Goal: Task Accomplishment & Management: Use online tool/utility

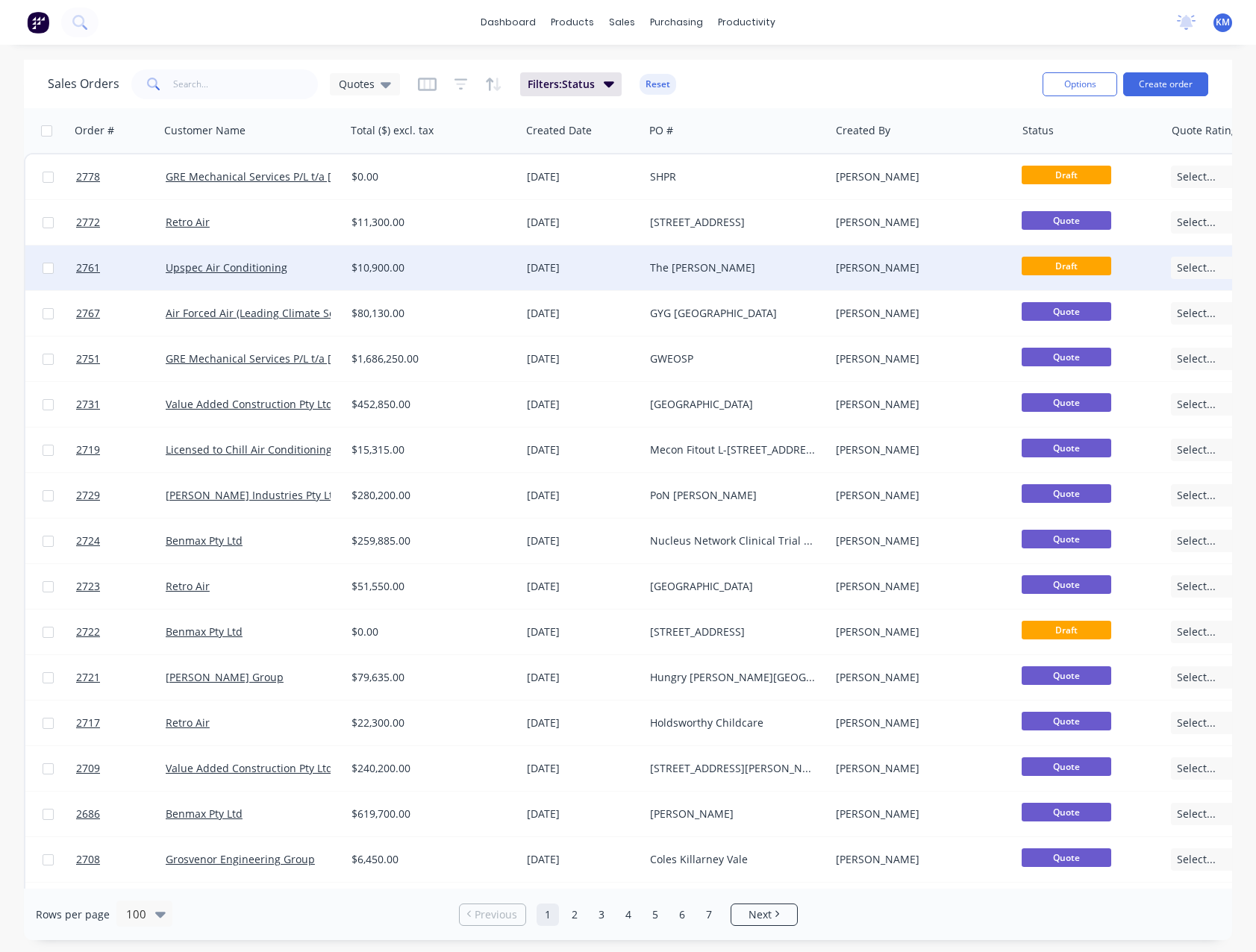
click at [429, 257] on div "$10,900.00" at bounding box center [433, 268] width 176 height 45
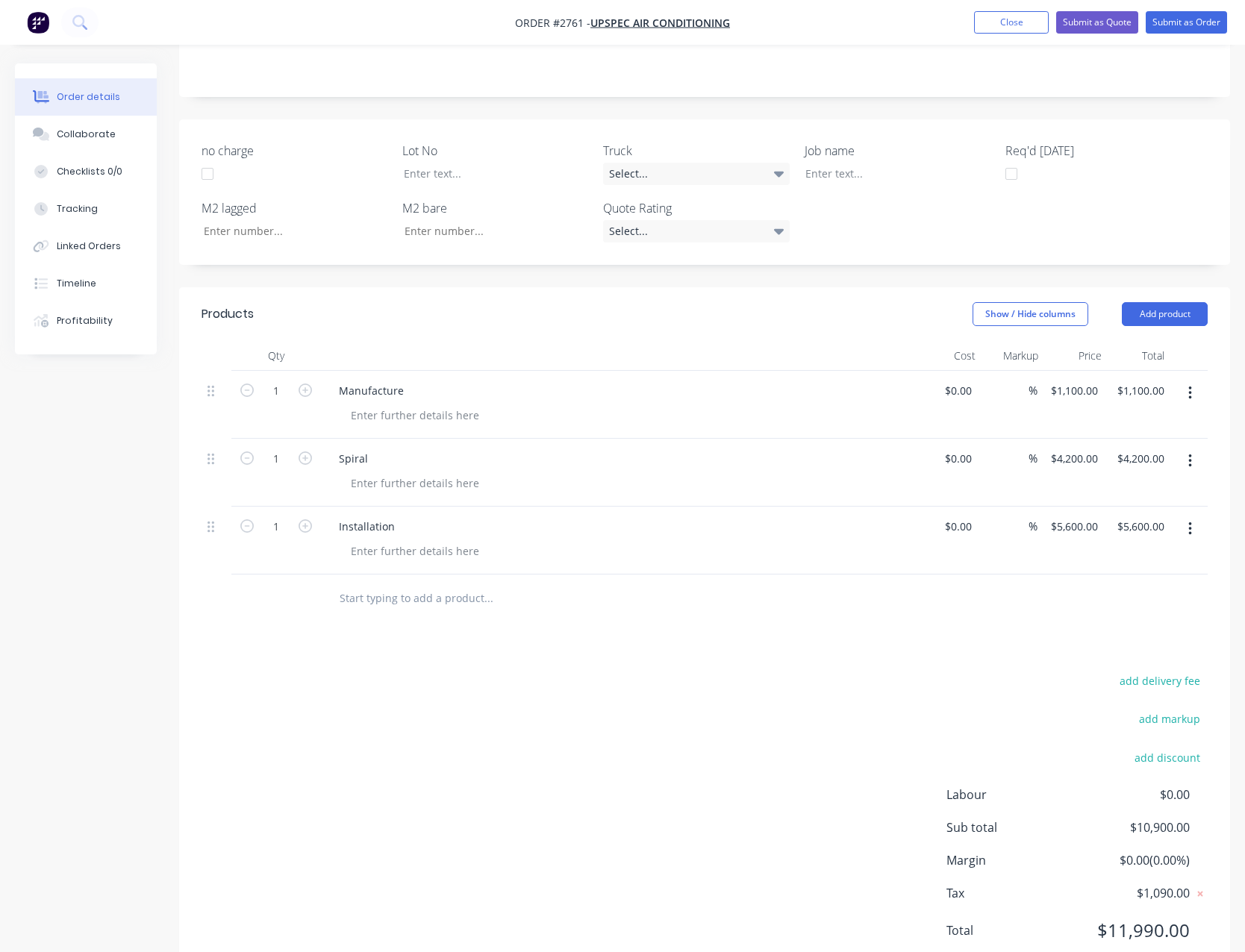
scroll to position [350, 0]
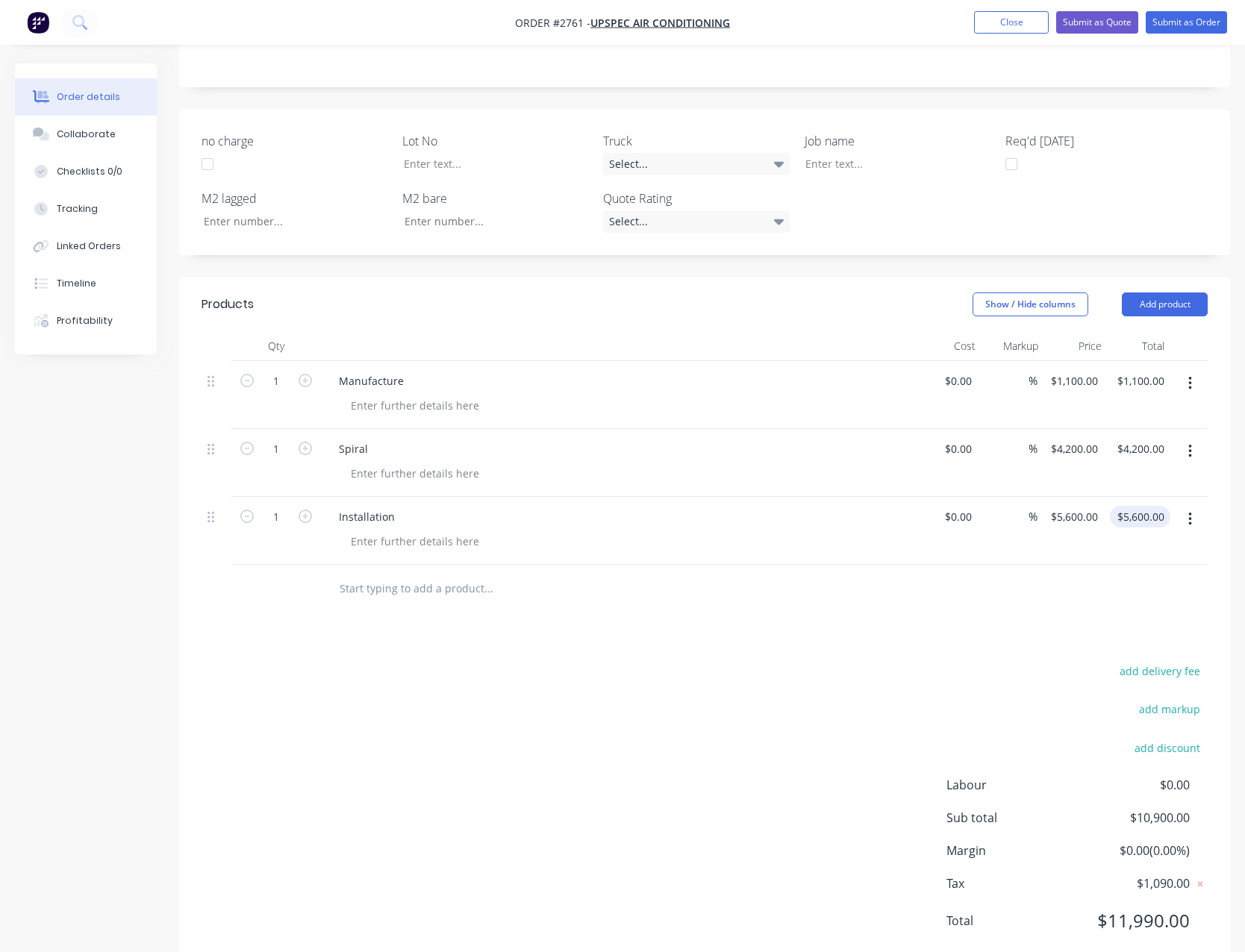
type input "5600.00"
click at [1169, 506] on input "5600.00" at bounding box center [1147, 516] width 46 height 21
type input "$0.00"
click at [1150, 506] on input "0.00" at bounding box center [1156, 516] width 29 height 21
type input "7680.00"
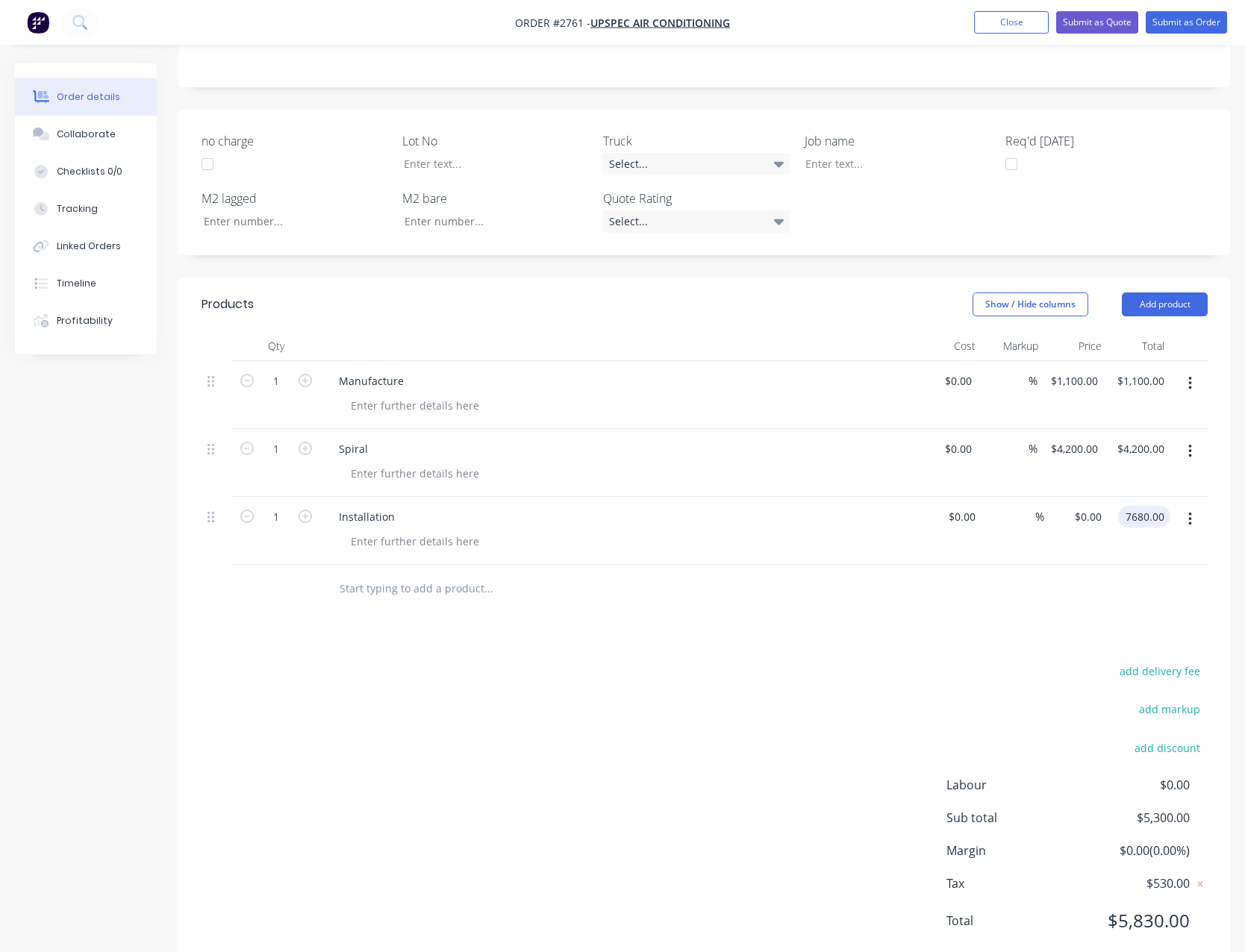
type input "$7,680.00"
click at [1122, 582] on div "Products Show / Hide columns Add product Qty Cost Markup Price Total 1 Manufact…" at bounding box center [704, 625] width 1050 height 694
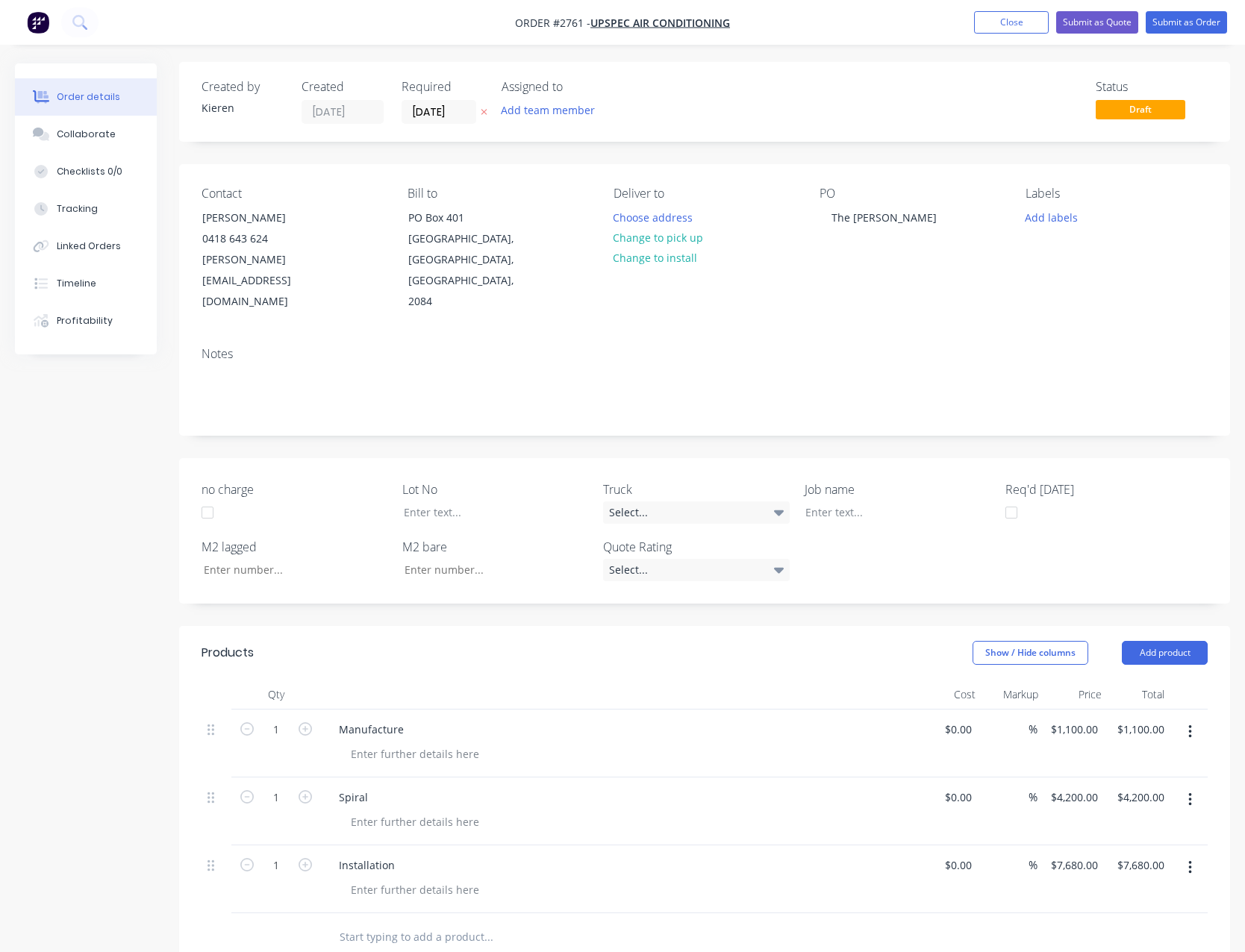
scroll to position [0, 0]
click at [1101, 16] on button "Submit as Quote" at bounding box center [1096, 22] width 82 height 22
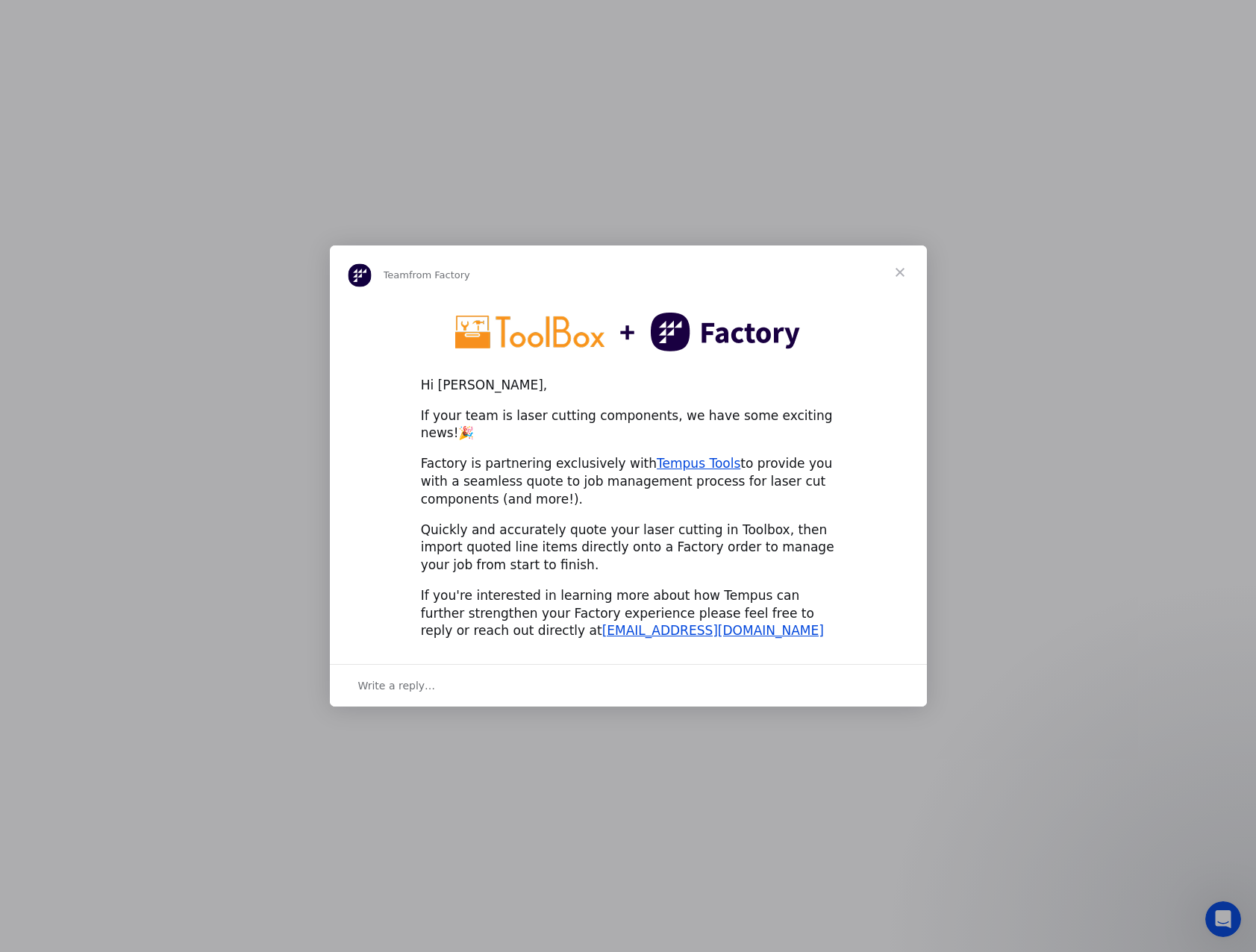
click at [900, 276] on span "Close" at bounding box center [900, 272] width 53 height 53
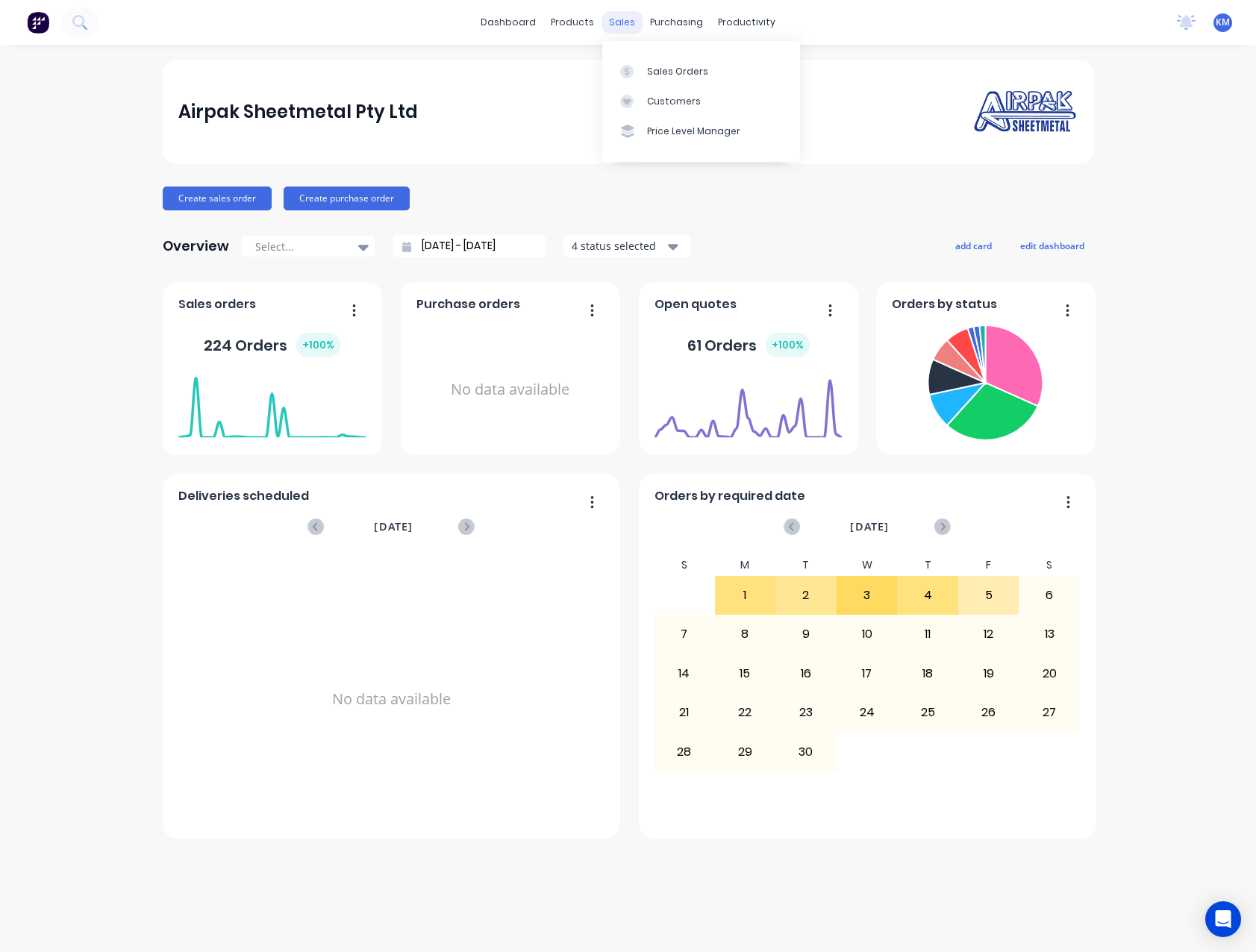
click at [621, 24] on div "sales" at bounding box center [622, 22] width 41 height 22
click at [661, 76] on div "Sales Orders" at bounding box center [677, 71] width 62 height 13
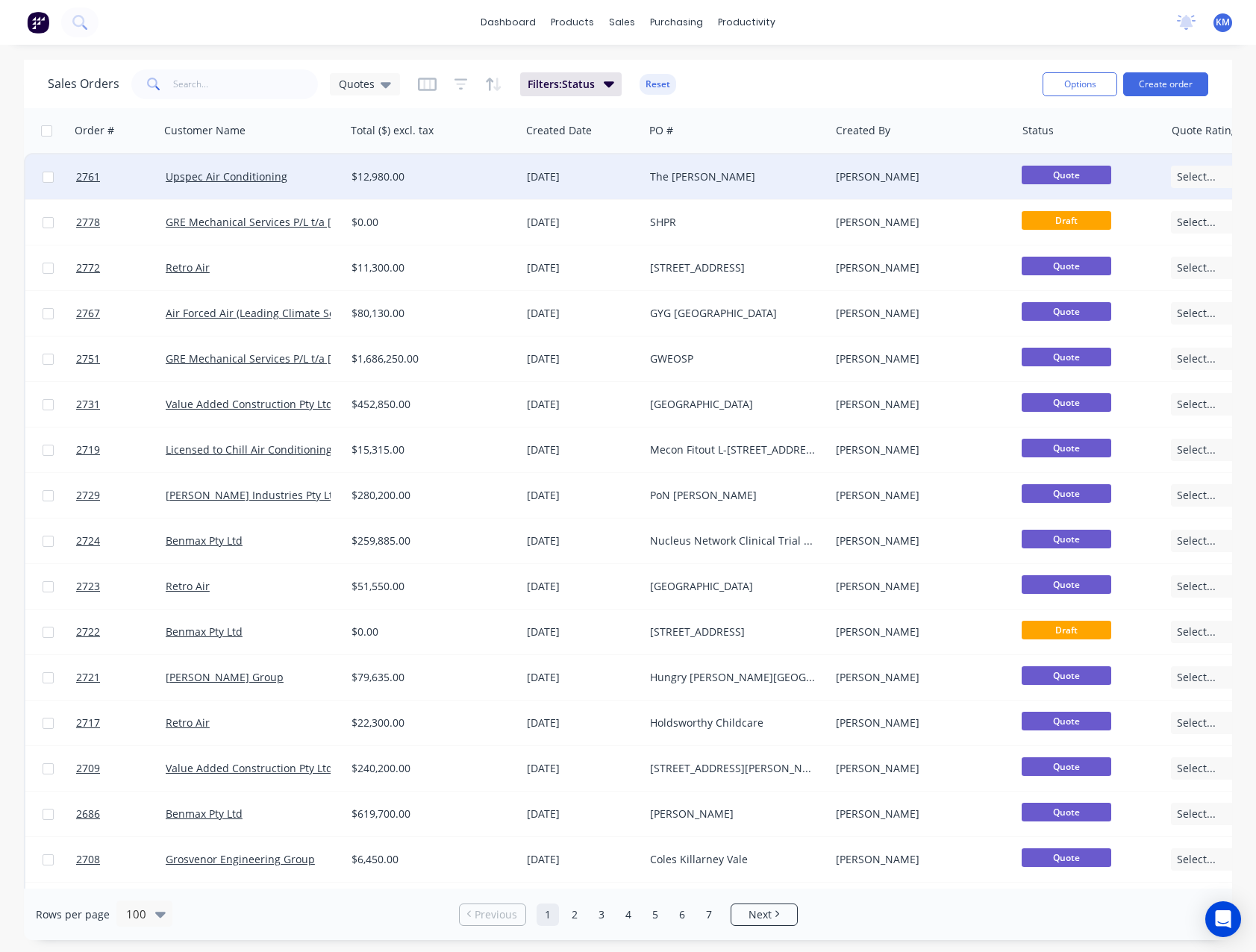
click at [294, 183] on div "Upspec Air Conditioning" at bounding box center [249, 176] width 166 height 15
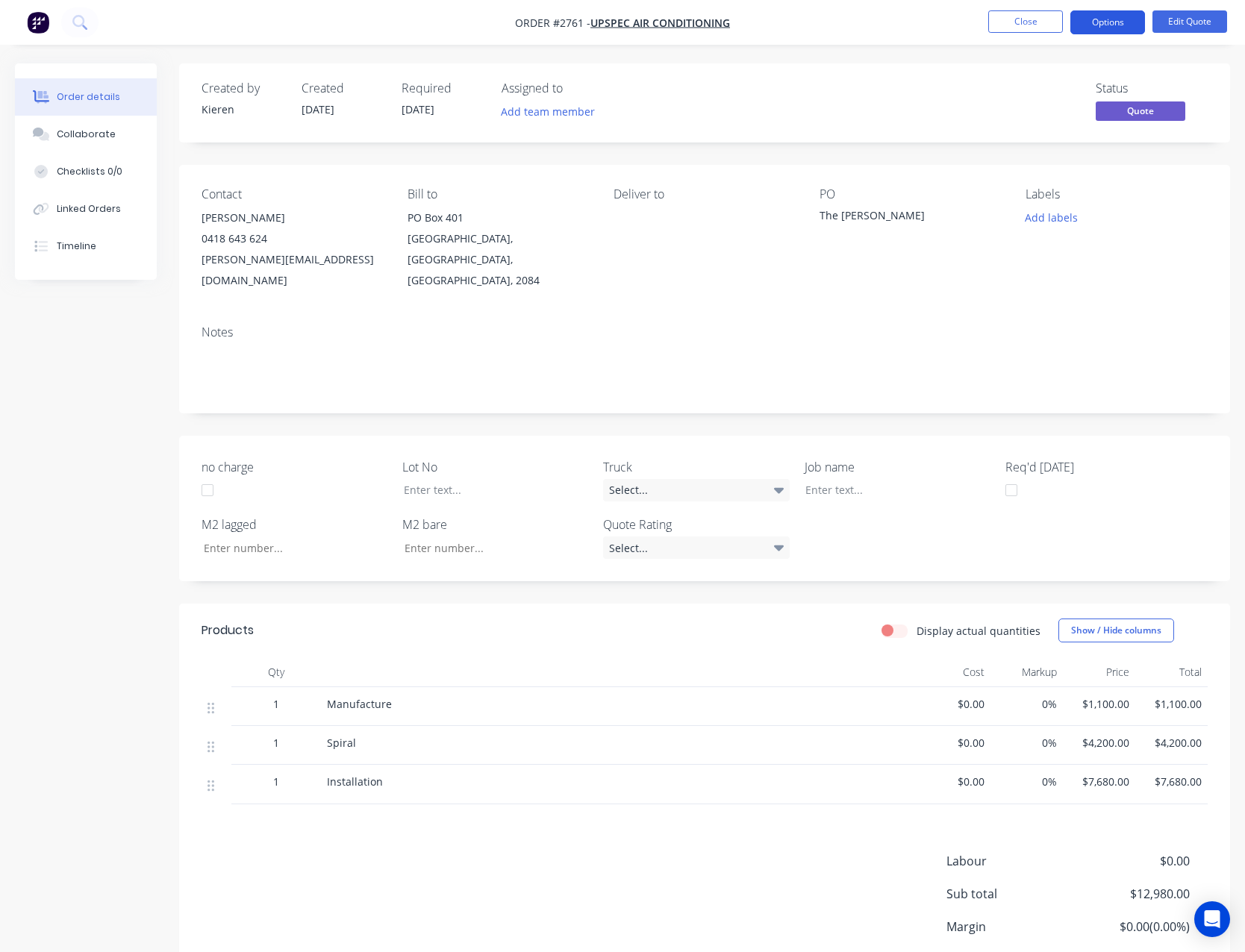
click at [1084, 23] on button "Options" at bounding box center [1107, 22] width 75 height 24
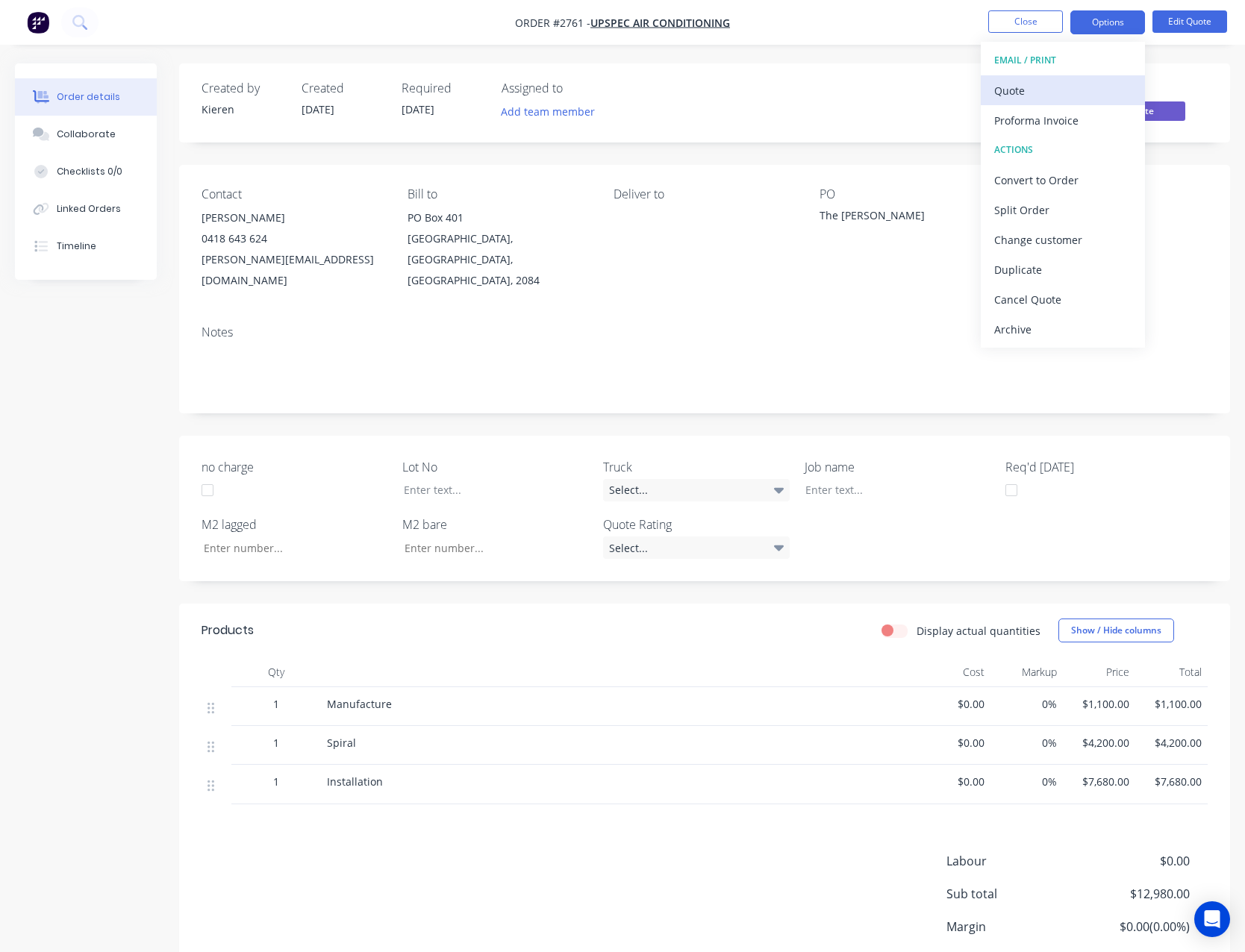
click at [1046, 87] on div "Quote" at bounding box center [1062, 90] width 137 height 21
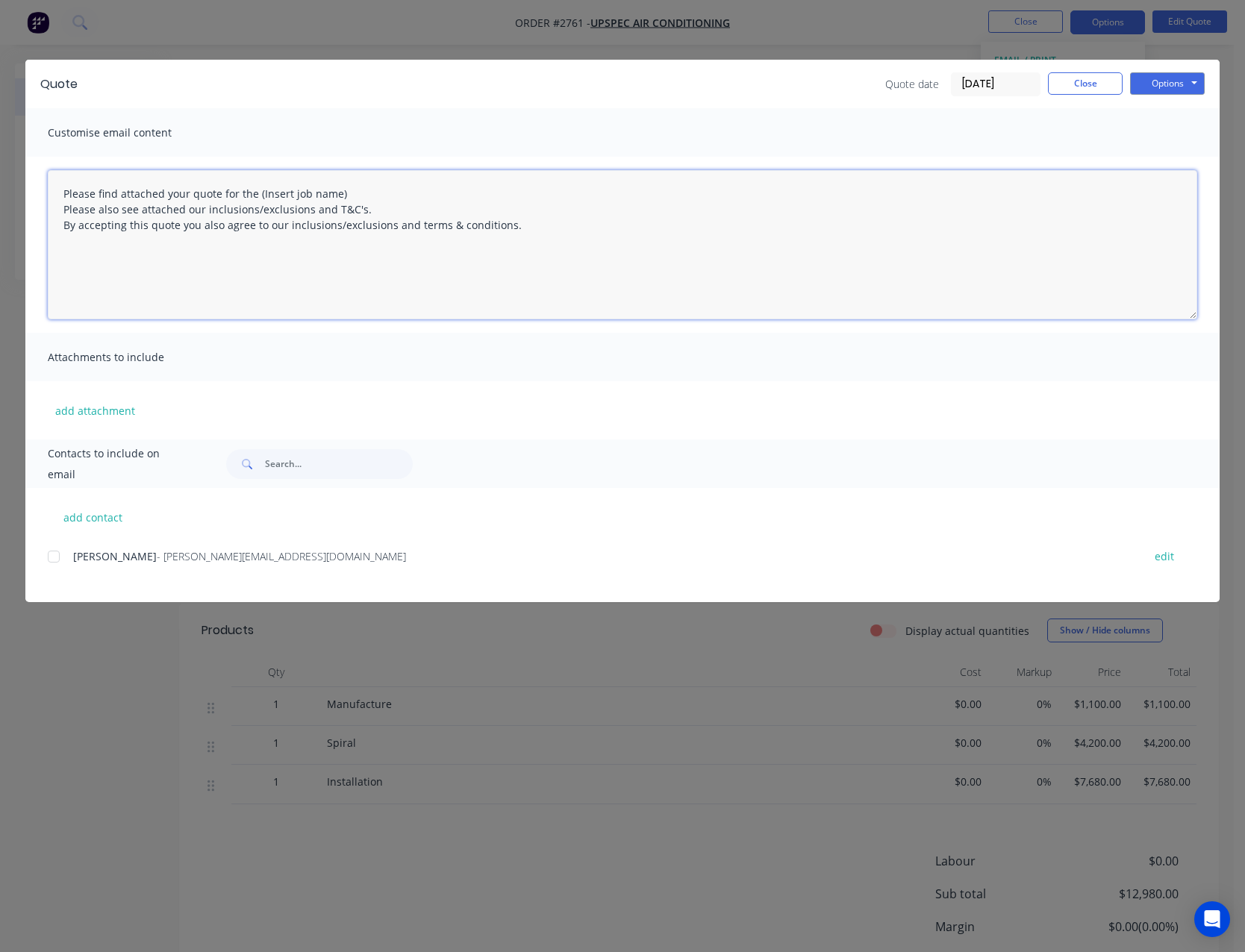
click at [360, 190] on textarea "Please find attached your quote for the (Insert job name) Please also see attac…" at bounding box center [622, 245] width 1149 height 149
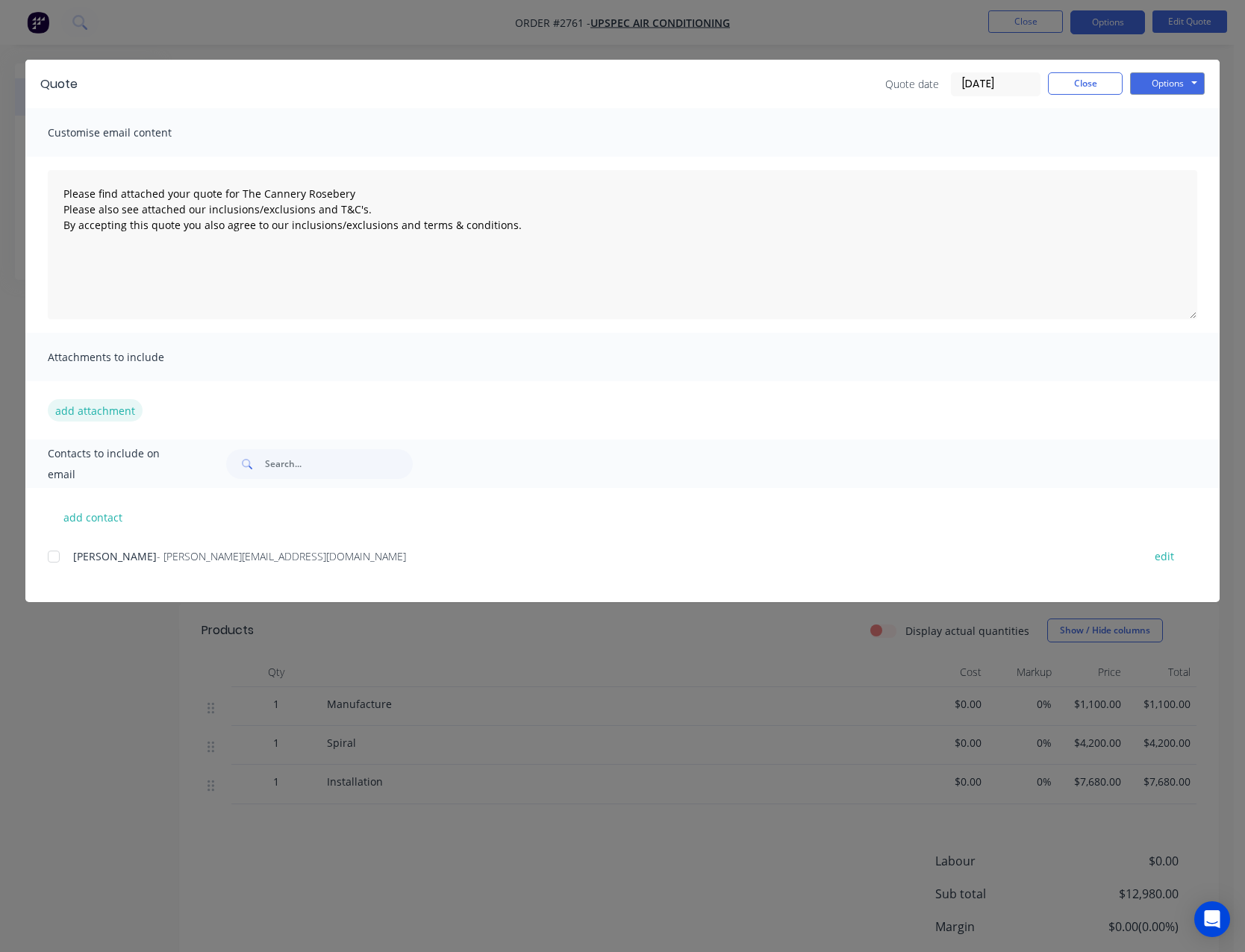
click at [117, 414] on button "add attachment" at bounding box center [94, 410] width 94 height 22
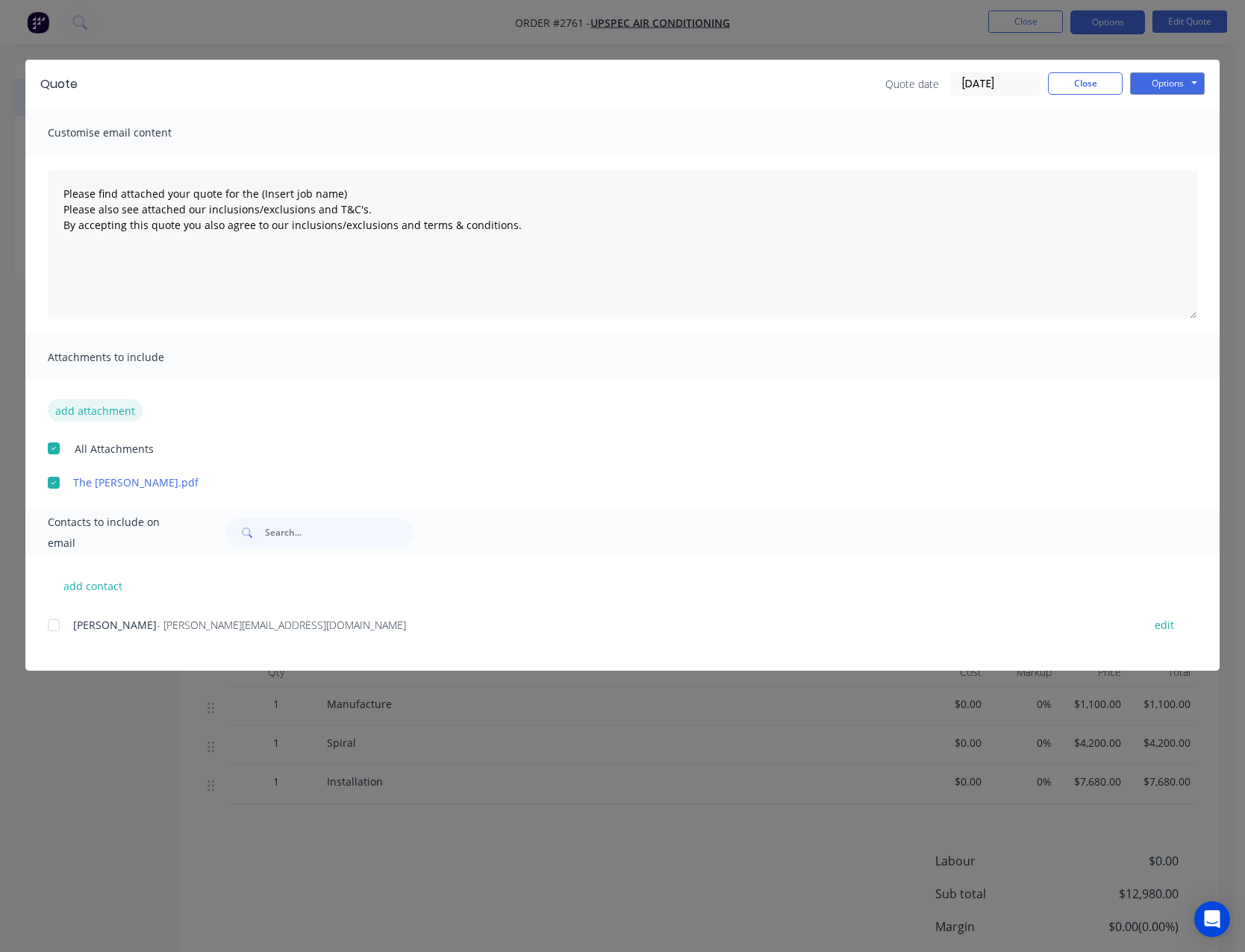
click at [113, 409] on button "add attachment" at bounding box center [94, 410] width 94 height 22
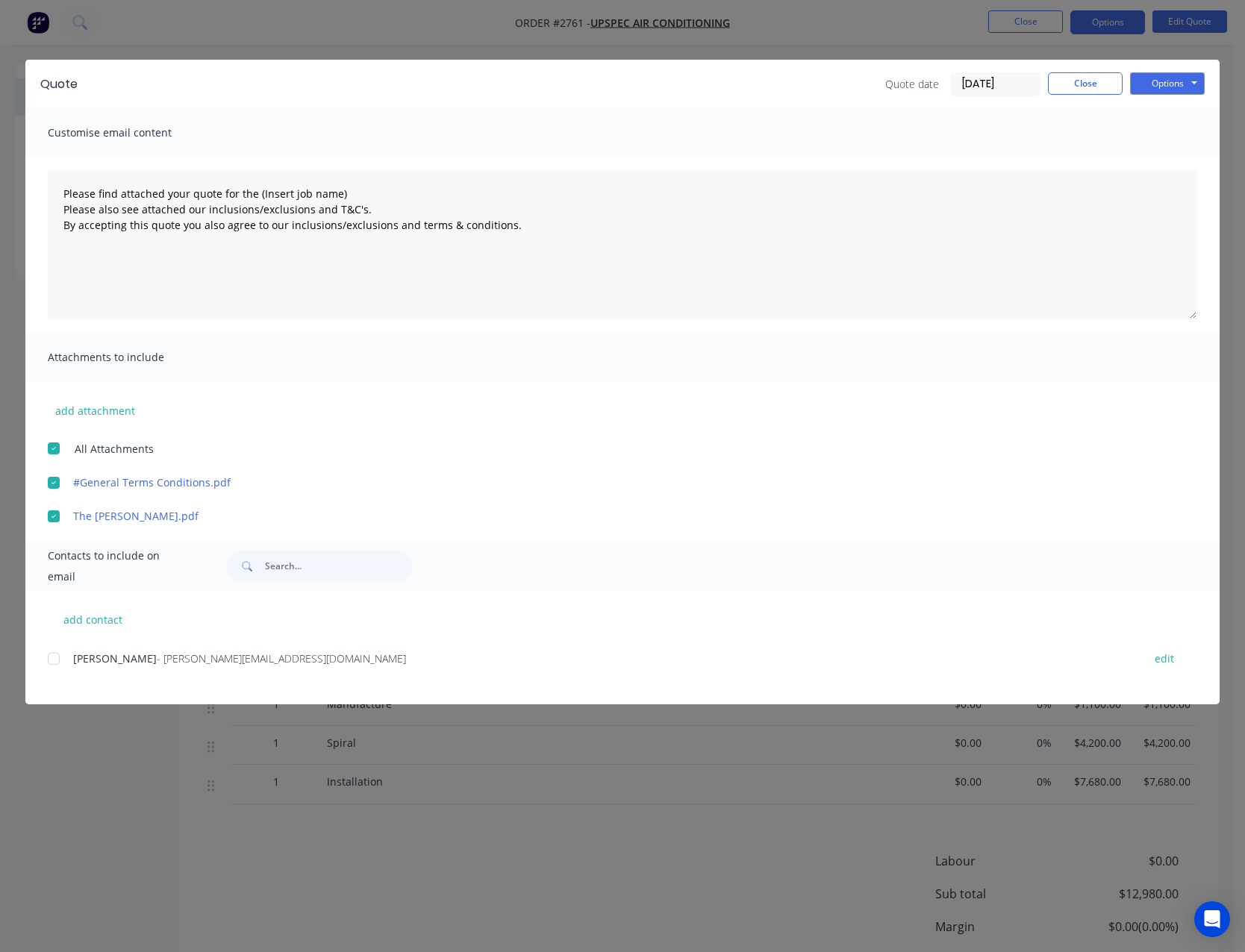
click at [48, 664] on div at bounding box center [53, 659] width 30 height 30
click at [1183, 85] on button "Options" at bounding box center [1167, 83] width 75 height 22
click at [1173, 159] on button "Email" at bounding box center [1178, 159] width 95 height 25
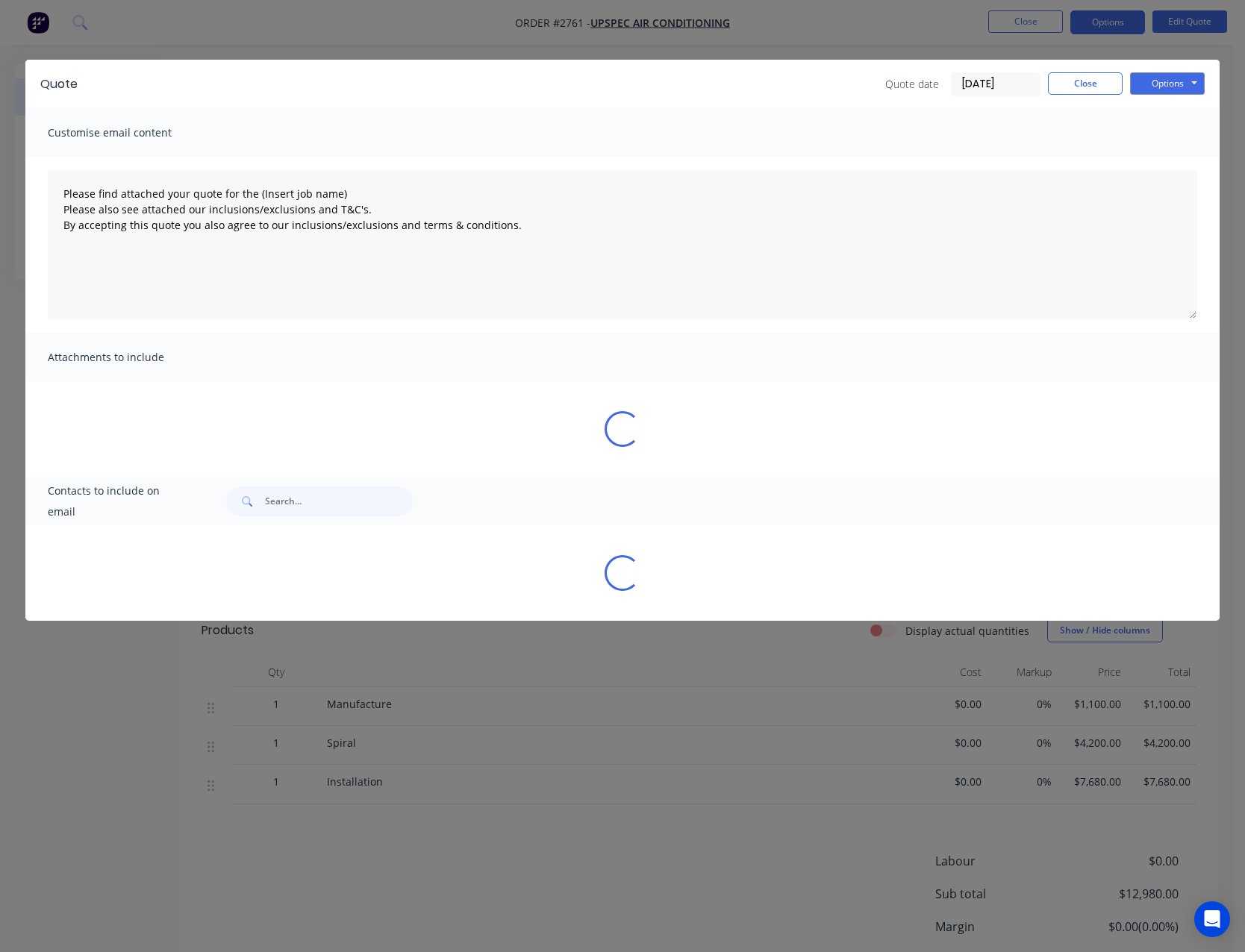
type textarea "Please find attached your quote for the (Insert job name) Please also see attac…"
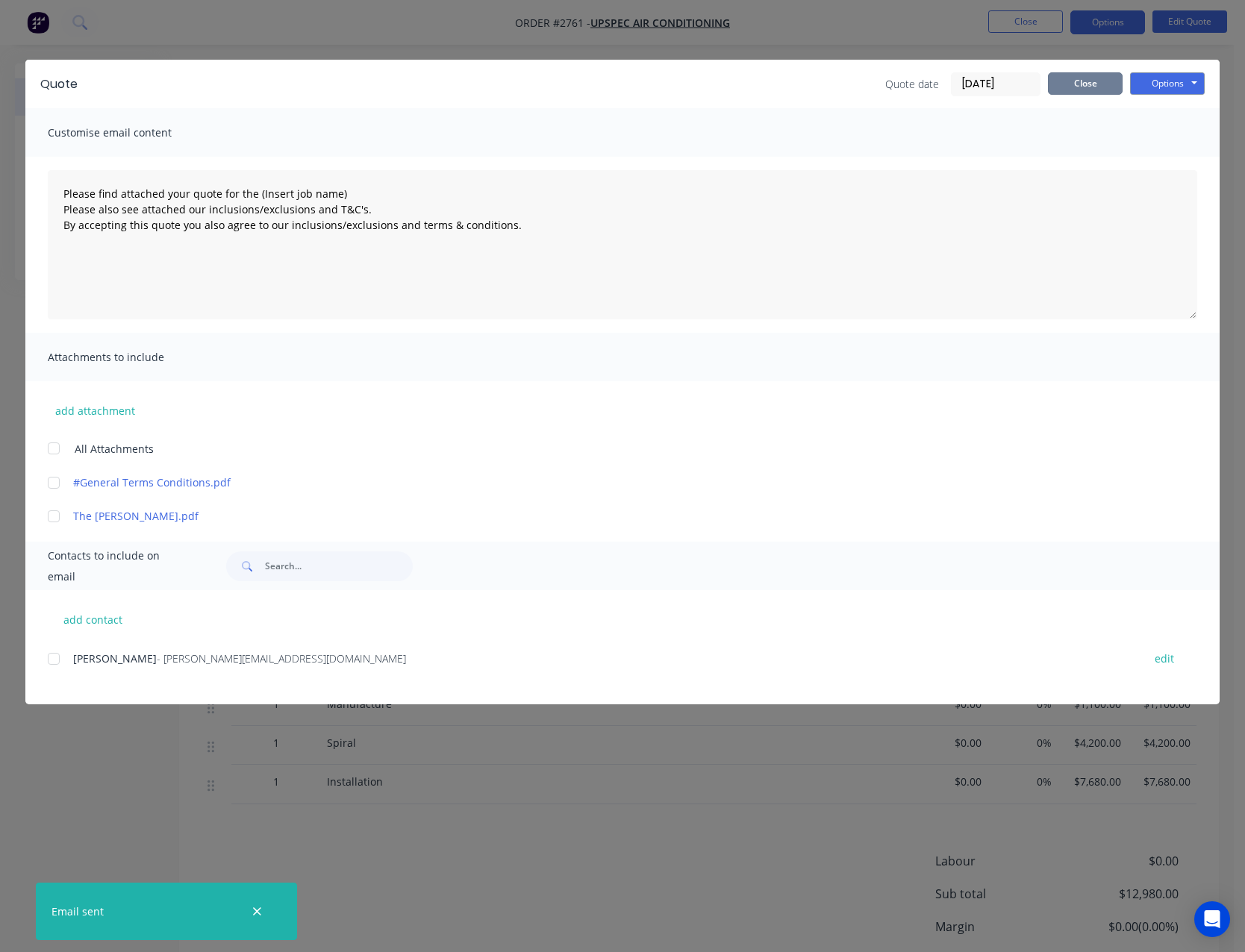
click at [1099, 76] on button "Close" at bounding box center [1084, 83] width 75 height 22
